Goal: Task Accomplishment & Management: Manage account settings

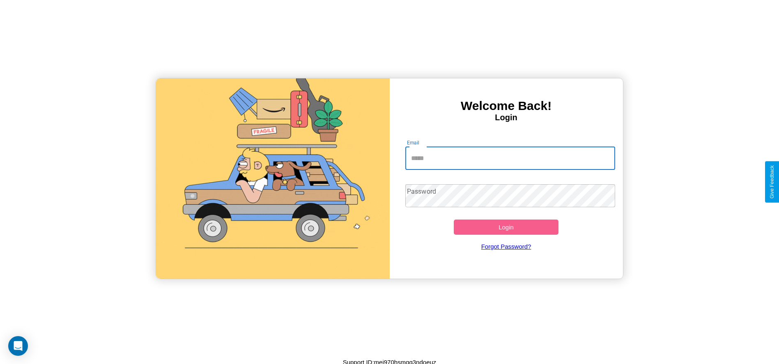
click at [510, 158] on input "Email" at bounding box center [511, 158] width 210 height 23
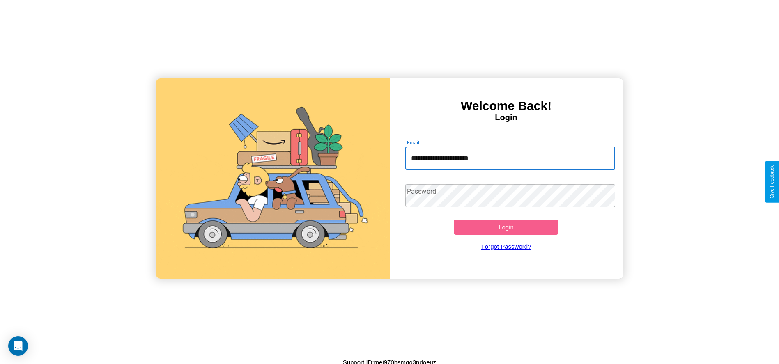
type input "**********"
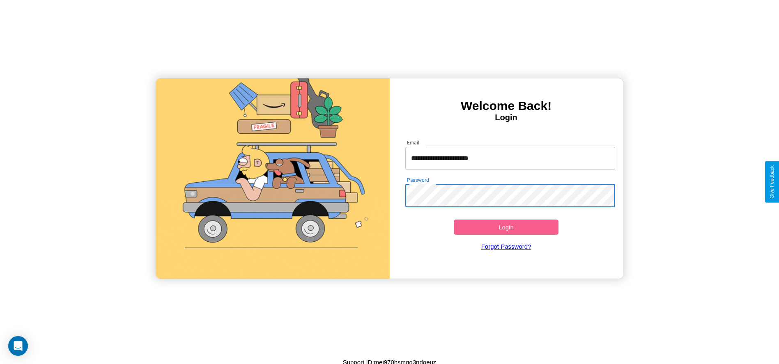
click at [506, 227] on button "Login" at bounding box center [506, 227] width 105 height 15
